Goal: Transaction & Acquisition: Purchase product/service

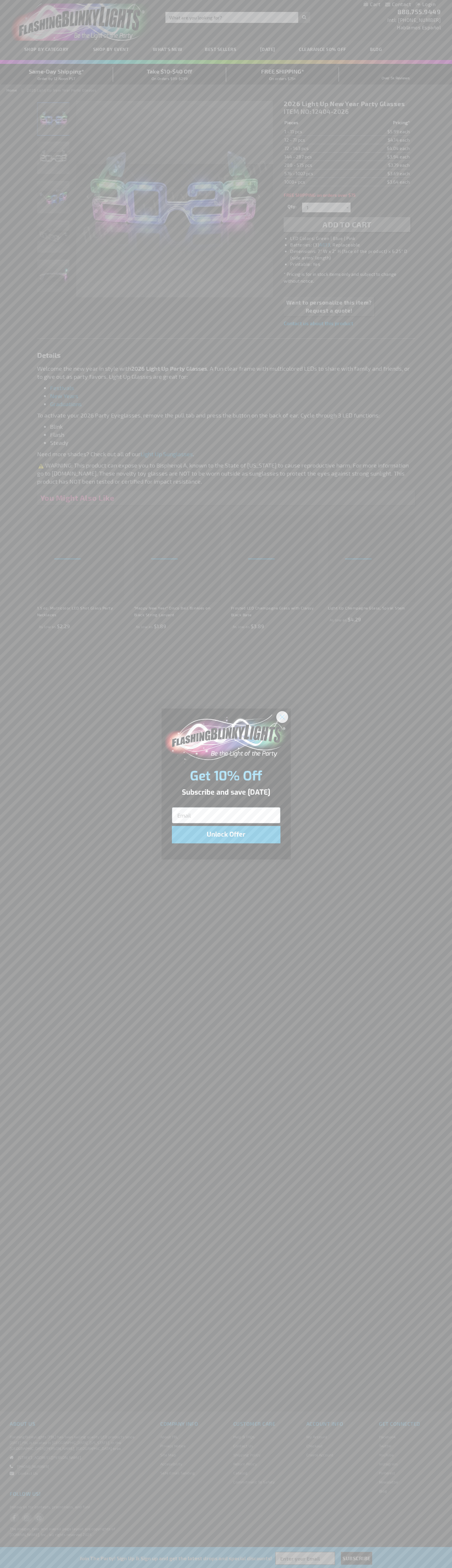
click at [282, 716] on icon "Close dialog" at bounding box center [281, 716] width 4 height 4
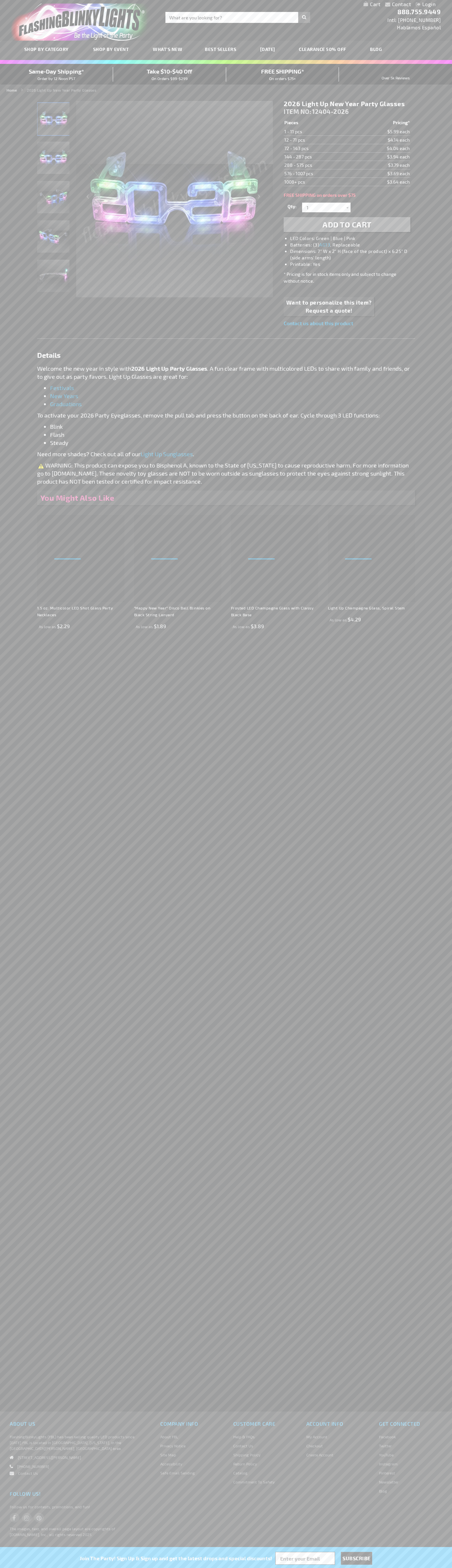
click at [347, 225] on span "Add to Cart" at bounding box center [347, 224] width 49 height 9
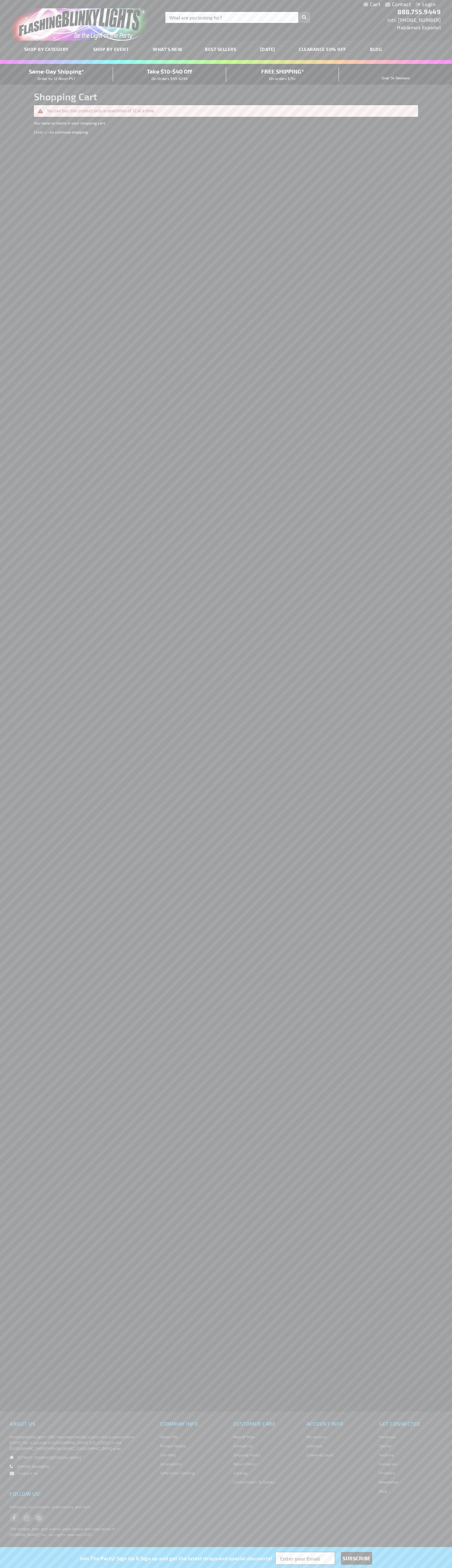
click at [57, 74] on span "Same-Day Shipping*" at bounding box center [56, 71] width 55 height 7
click at [108, 15] on img "store logo" at bounding box center [81, 22] width 139 height 37
click at [425, 91] on div "Contact Compare Products Login Skip to Content My Cart My Cart Close You have n…" at bounding box center [226, 784] width 452 height 1568
click at [106, 1567] on html "The store will not work correctly when cookies are disabled. Contact Compare Pr…" at bounding box center [226, 784] width 452 height 1568
click at [19, 673] on div "Contact Compare Products Login Skip to Content My Cart My Cart Close You have n…" at bounding box center [226, 784] width 452 height 1568
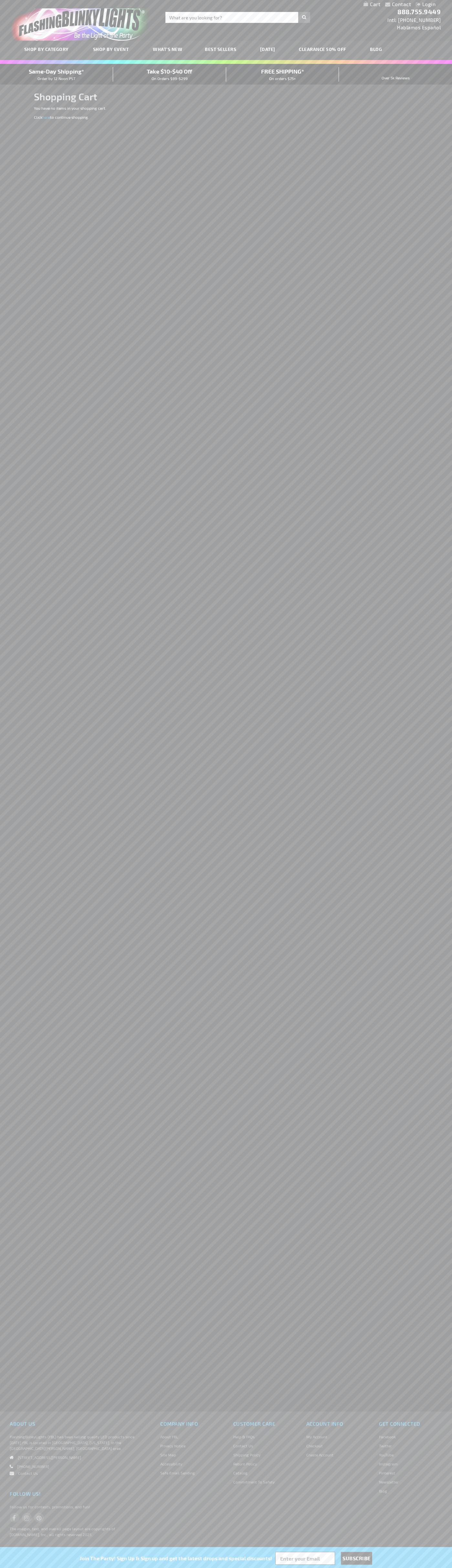
click at [57, 74] on span "Same-Day Shipping*" at bounding box center [56, 71] width 55 height 7
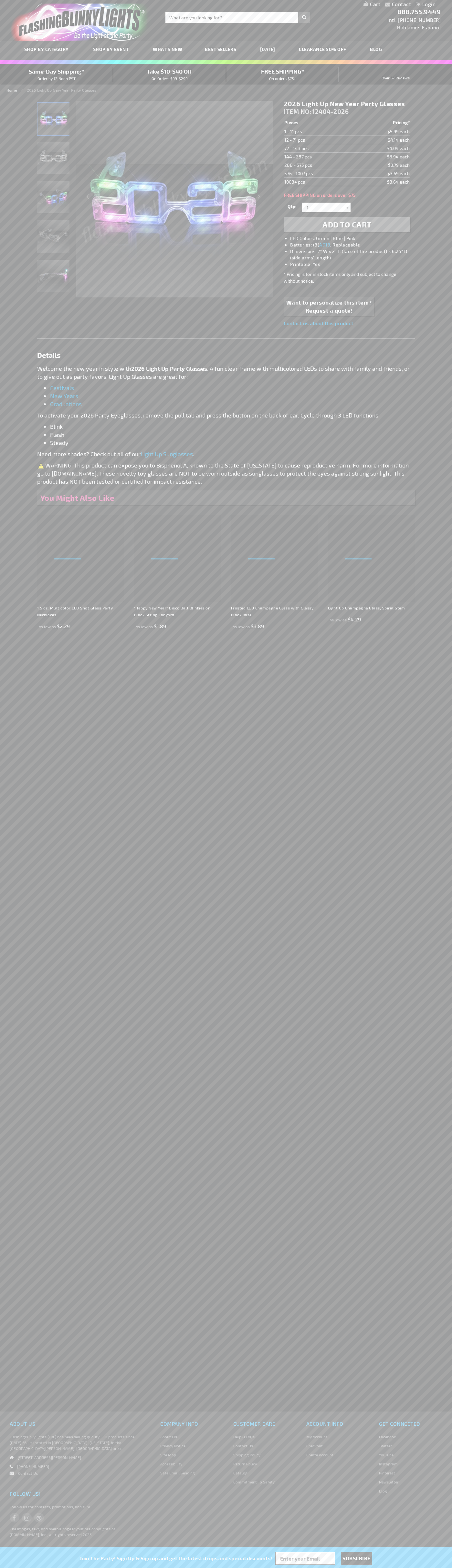
click at [347, 104] on h1 "2026 Light Up New Year Party Glasses" at bounding box center [346, 103] width 126 height 8
click at [319, 131] on td "1 - 11 pcs" at bounding box center [318, 131] width 70 height 9
click at [319, 140] on td "12 - 71 pcs" at bounding box center [318, 140] width 70 height 9
click at [319, 149] on td "72 - 143 pcs" at bounding box center [318, 149] width 70 height 9
click at [319, 157] on td "144 - 287 pcs" at bounding box center [318, 157] width 70 height 9
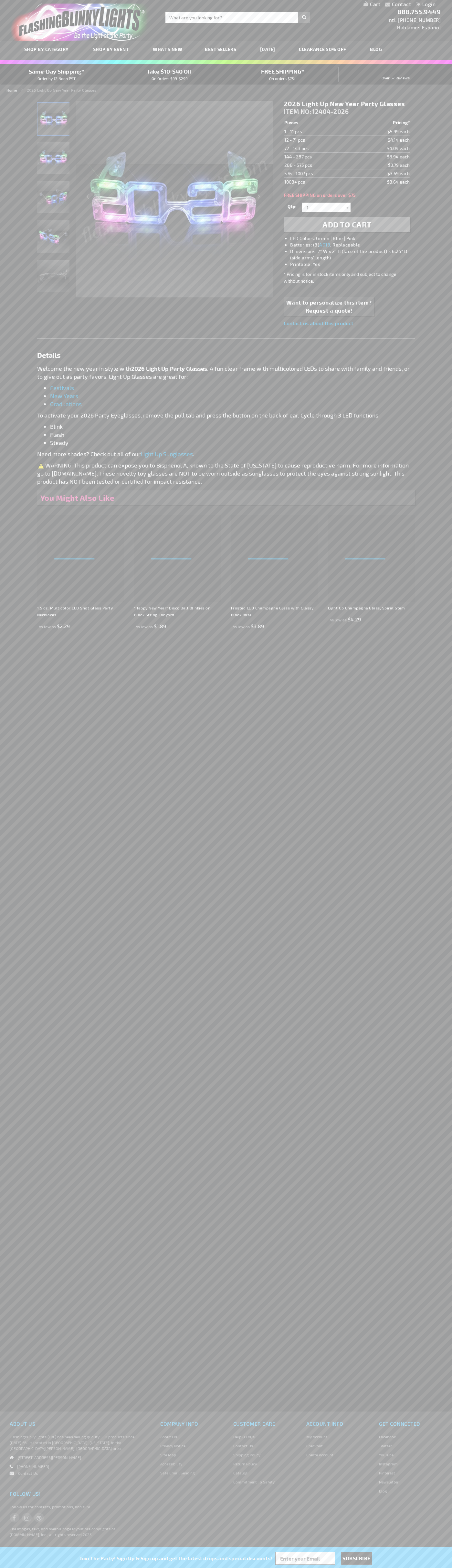
click at [319, 165] on td "288 - 575 pcs" at bounding box center [318, 165] width 70 height 9
click at [319, 173] on td "576 - 1007 pcs" at bounding box center [318, 173] width 70 height 9
click at [319, 182] on td "1008+ pcs" at bounding box center [318, 182] width 70 height 9
click at [327, 208] on input "1" at bounding box center [327, 208] width 47 height 10
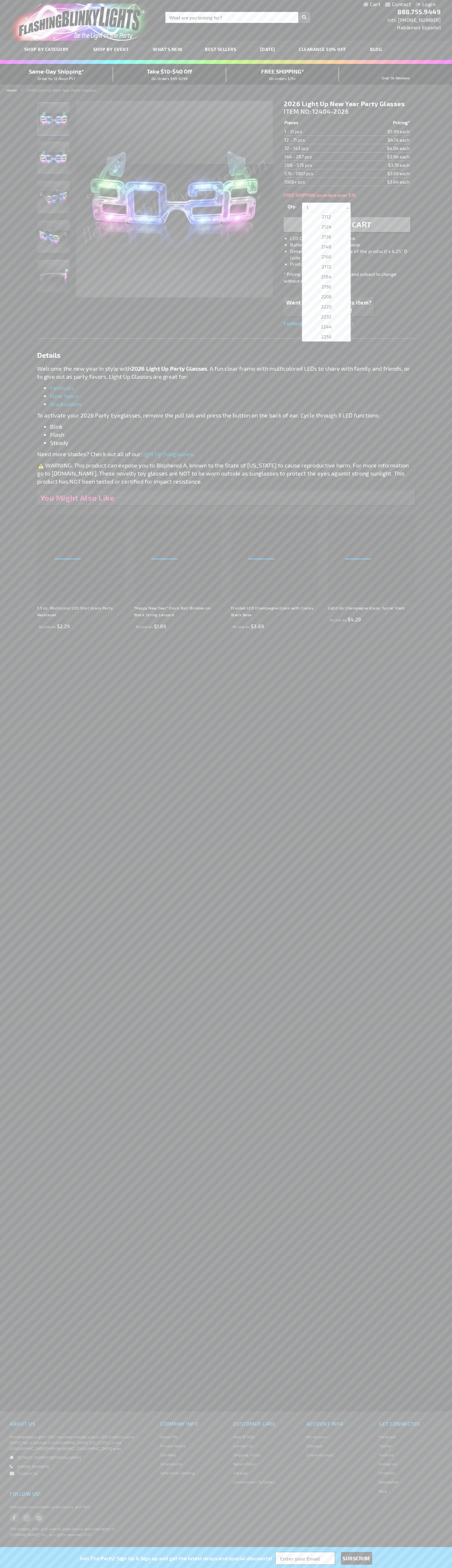
click at [324, 277] on span "2184" at bounding box center [326, 276] width 10 height 5
type input "2184"
click at [353, 239] on li "LED Colors: Green | Blue | Pink" at bounding box center [353, 238] width 126 height 7
click at [347, 225] on span "Add to Cart" at bounding box center [347, 224] width 49 height 9
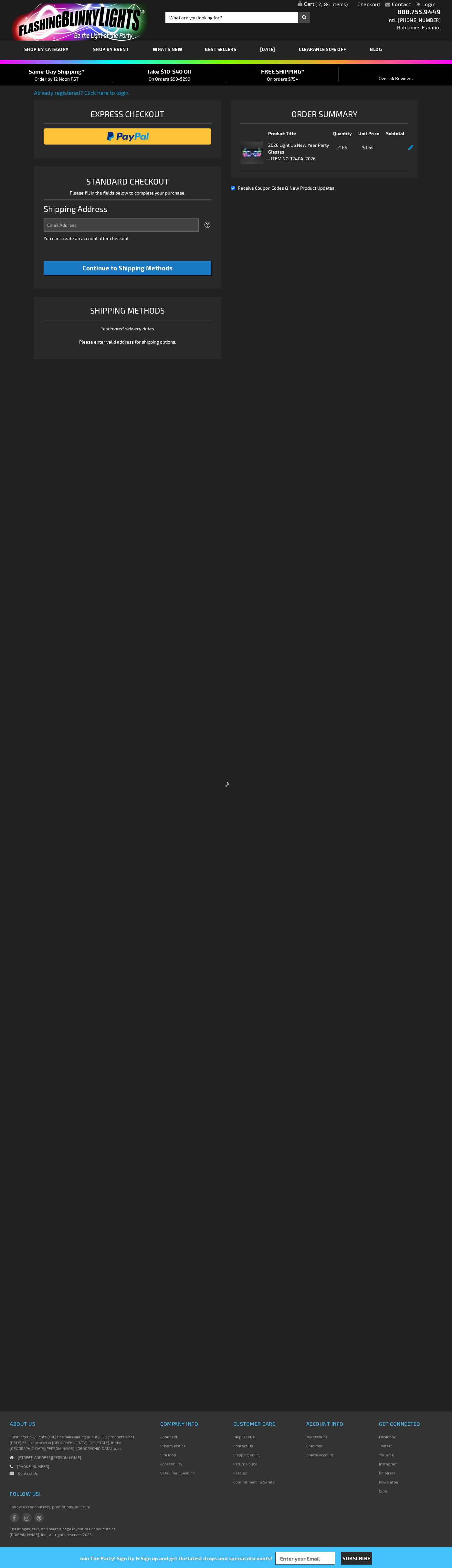
select select "US"
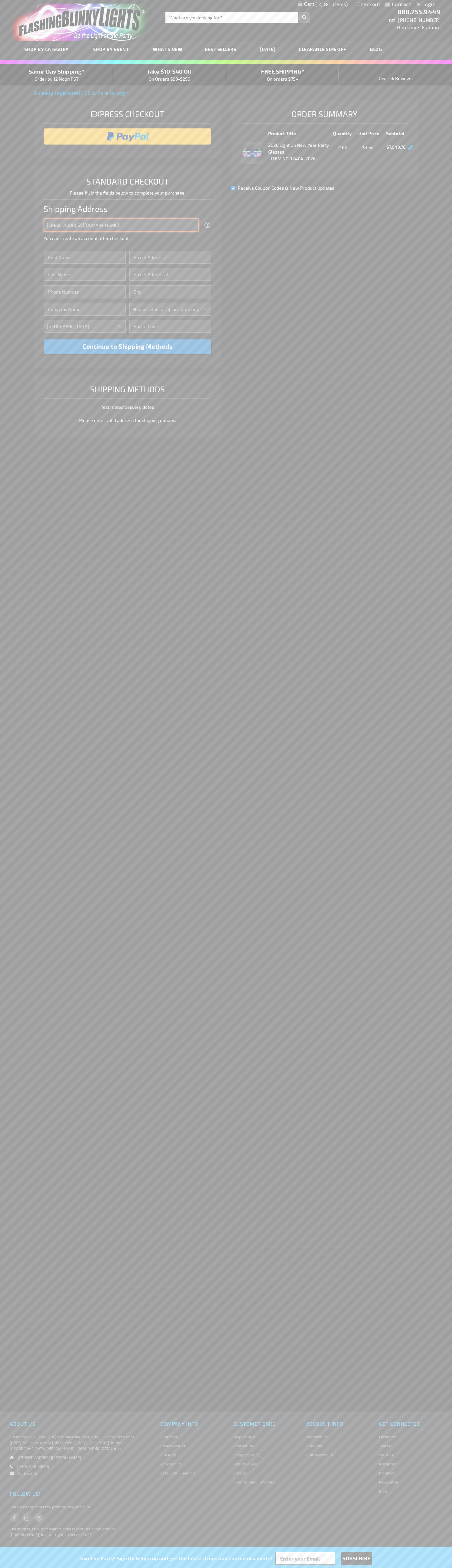
type input "johnsmith005@storebotmail.joonix.net"
type input "John"
type input "2332 Galiano Street"
type input "First floor"
type input "coral gables"
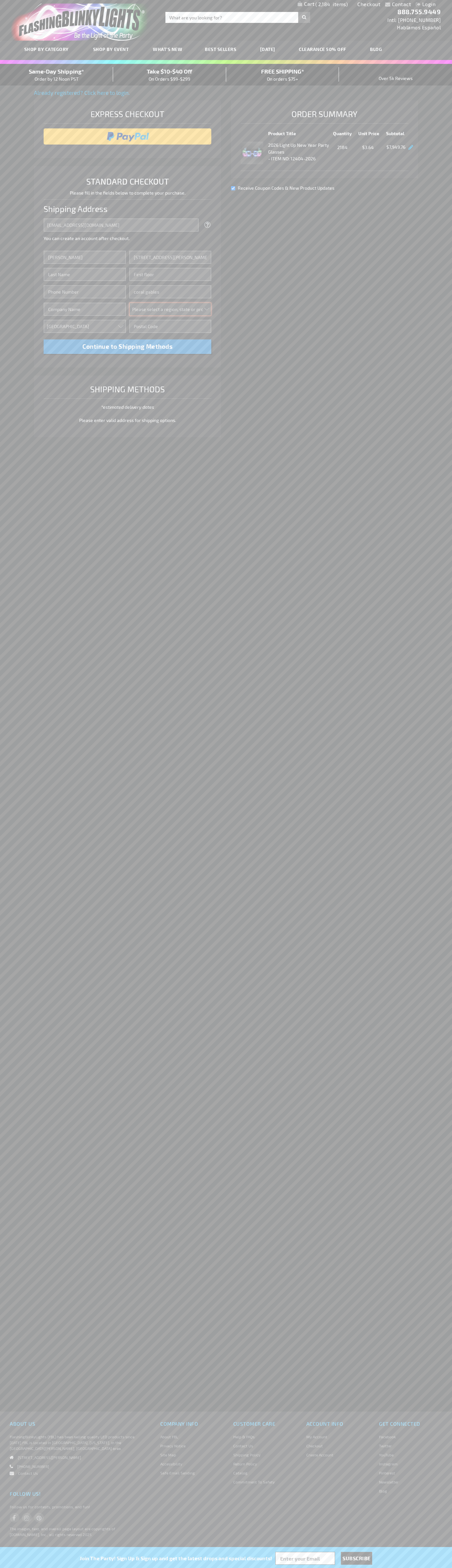
select select "18"
type input "33134"
type input "Smith"
type input "6502530000"
type input "John Smith"
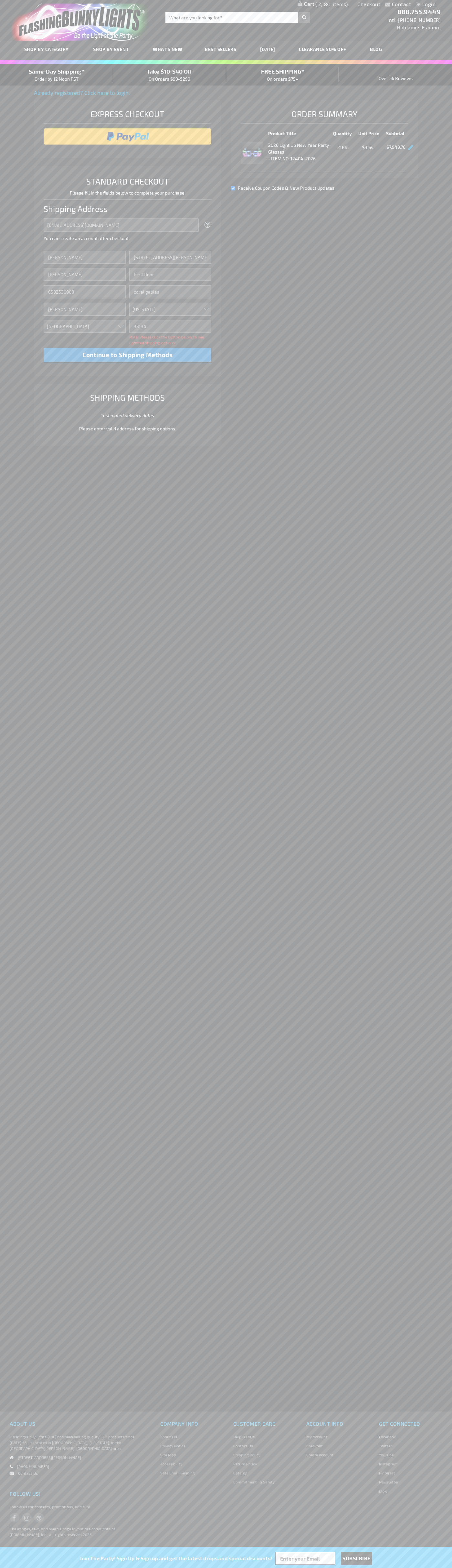
click at [57, 75] on div "Same-Day Shipping* Order by 12 Noon PST" at bounding box center [57, 74] width 113 height 15
click at [127, 136] on input "image" at bounding box center [127, 136] width 161 height 13
